Goal: Task Accomplishment & Management: Manage account settings

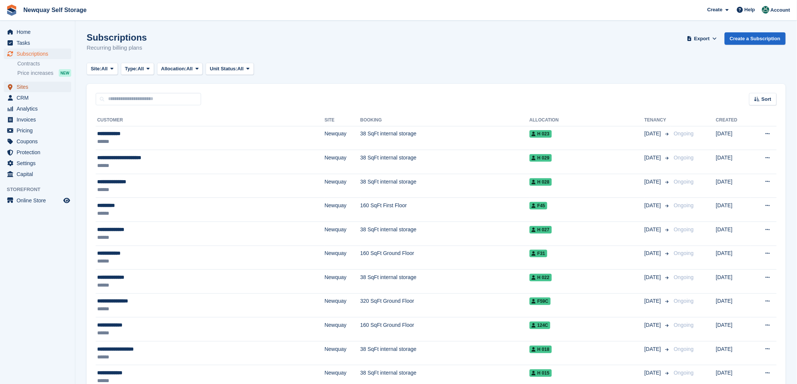
click at [24, 84] on span "Sites" at bounding box center [39, 87] width 45 height 11
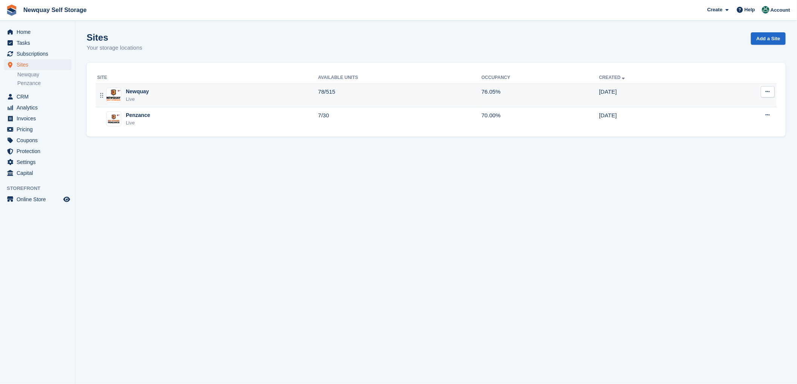
click at [131, 94] on div "Newquay" at bounding box center [137, 92] width 23 height 8
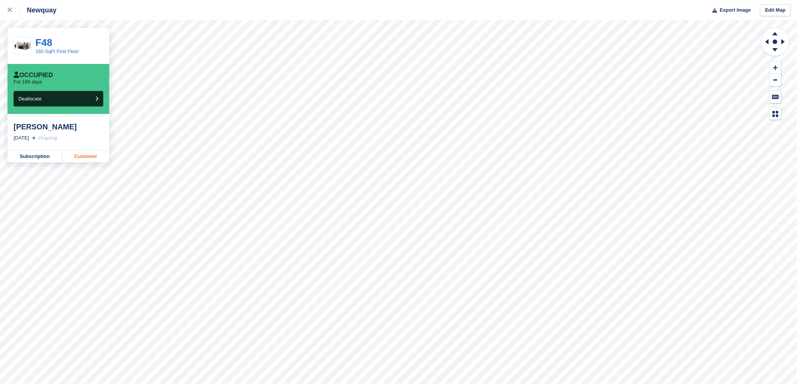
click at [85, 155] on link "Customer" at bounding box center [85, 157] width 47 height 12
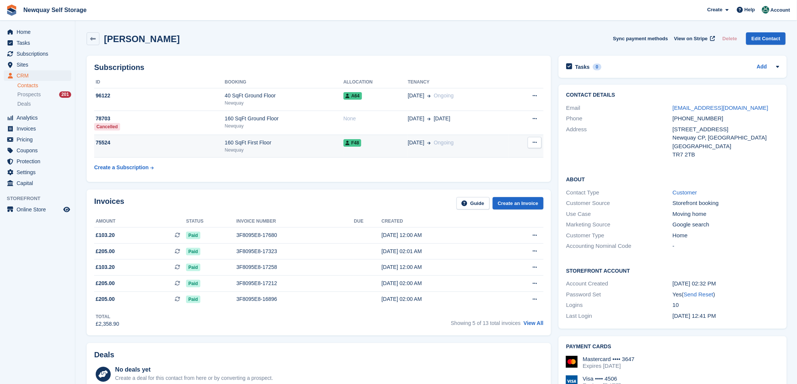
click at [108, 143] on div "75524" at bounding box center [159, 143] width 131 height 8
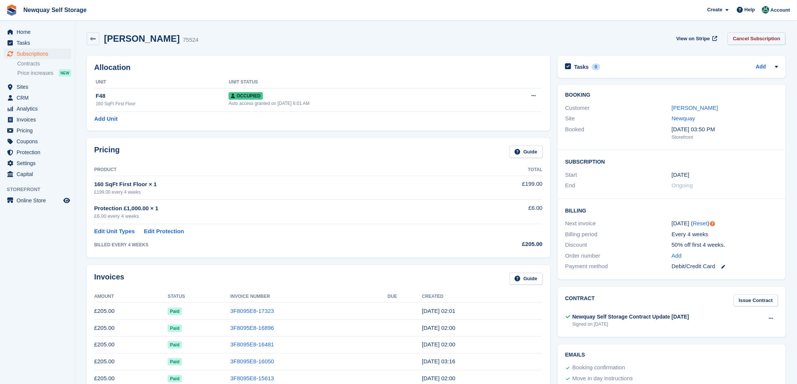
click at [751, 38] on link "Cancel Subscription" at bounding box center [756, 38] width 58 height 12
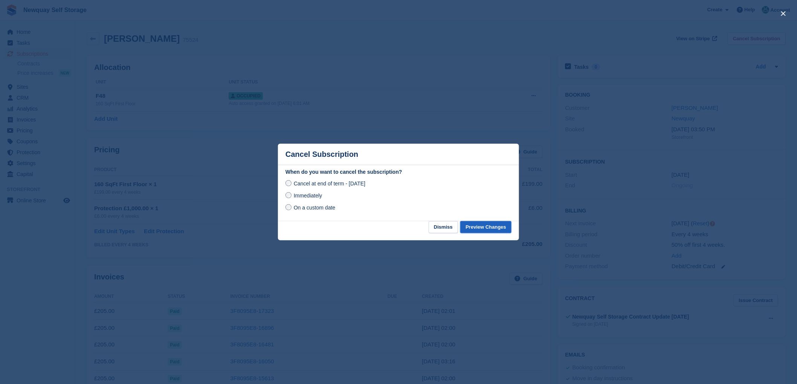
click at [480, 228] on button "Preview Changes" at bounding box center [485, 227] width 51 height 12
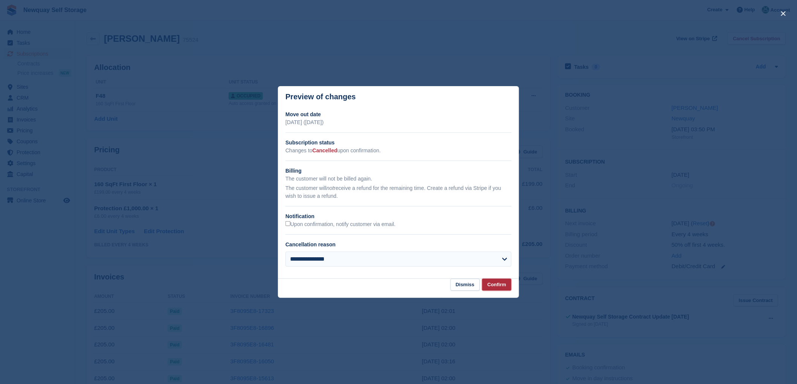
click at [498, 284] on button "Confirm" at bounding box center [496, 285] width 29 height 12
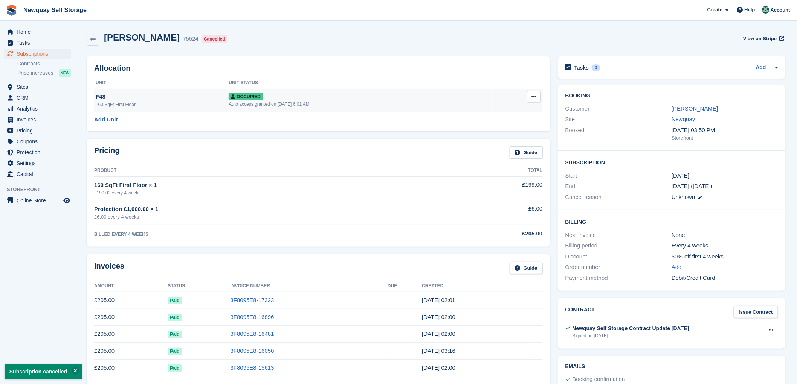
click at [532, 91] on button at bounding box center [534, 96] width 14 height 11
click at [483, 139] on p "Deallocate" at bounding box center [505, 138] width 66 height 10
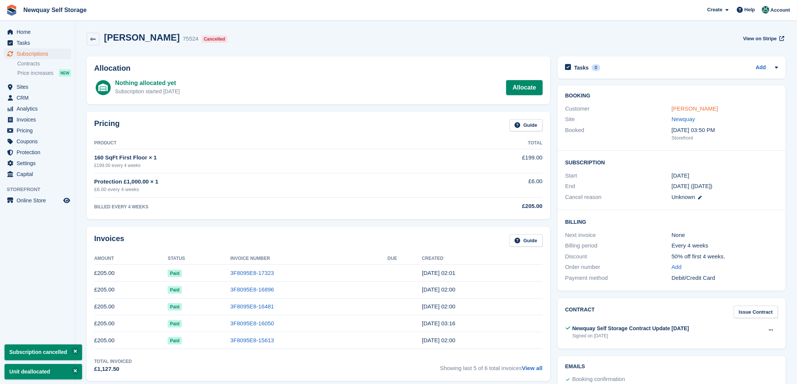
click at [680, 108] on link "Keeley Bowden" at bounding box center [694, 108] width 46 height 6
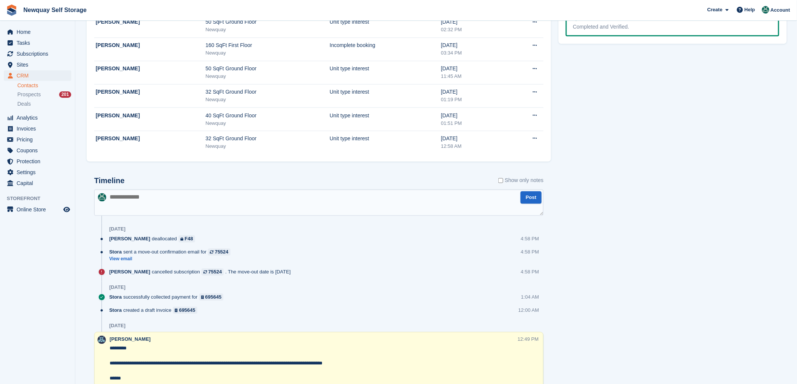
scroll to position [460, 0]
click at [120, 200] on textarea at bounding box center [318, 202] width 449 height 26
type textarea "**********"
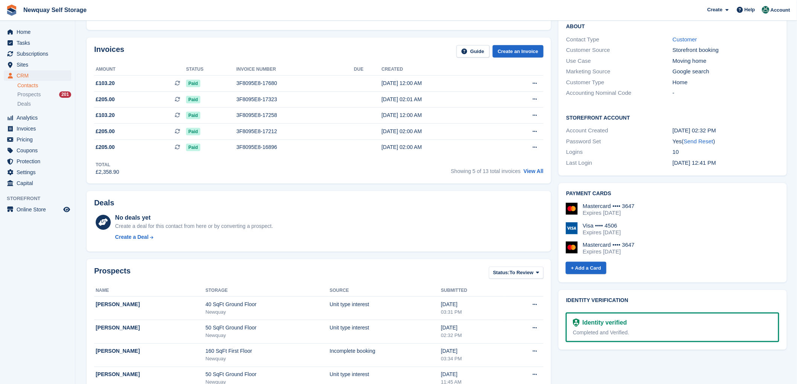
scroll to position [0, 0]
